Goal: Find contact information: Find contact information

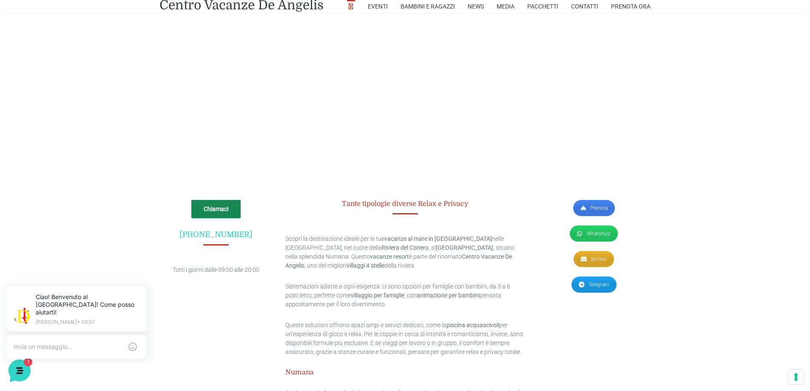
scroll to position [2292, 0]
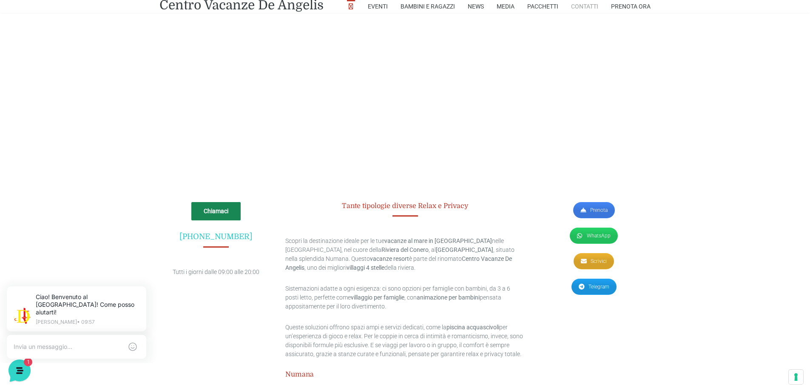
click at [586, 6] on link "Contatti" at bounding box center [584, 6] width 27 height 13
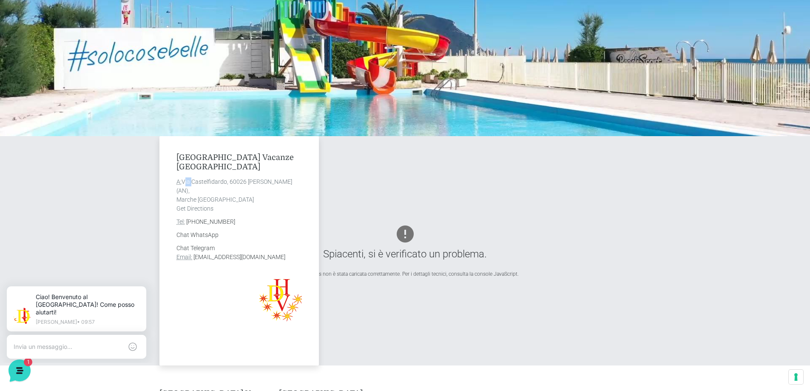
drag, startPoint x: 183, startPoint y: 182, endPoint x: 190, endPoint y: 183, distance: 7.0
click at [190, 183] on address "A: Via Castelfidardo, 60026 Marcelli di Numana (AN), Marche Italia Get Directio…" at bounding box center [238, 195] width 125 height 36
click at [197, 155] on h4 "Villaggio Centro Vacanze De Angelis" at bounding box center [238, 162] width 125 height 18
